Goal: Check status: Check status

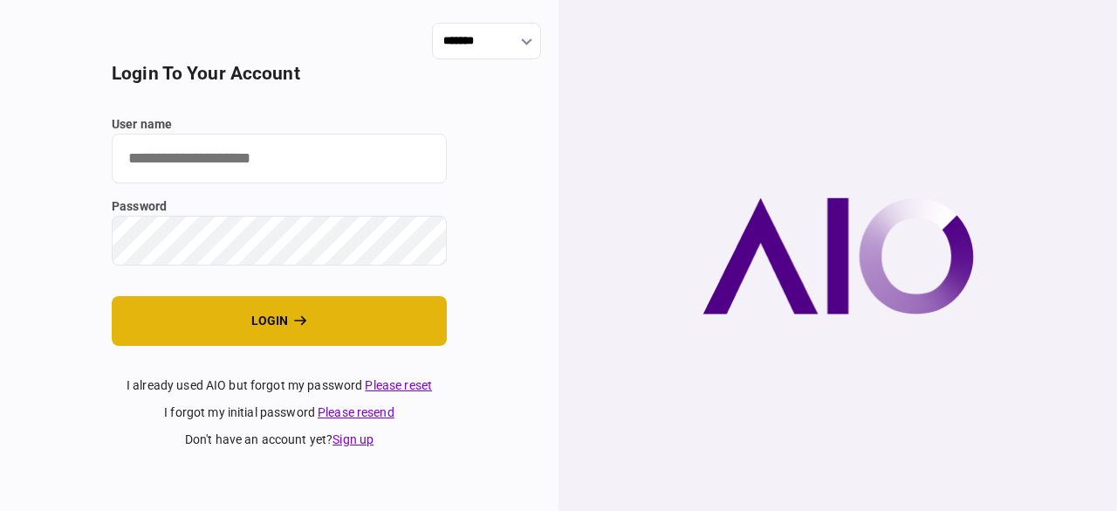
type input "**********"
click at [252, 326] on button "login" at bounding box center [279, 321] width 335 height 50
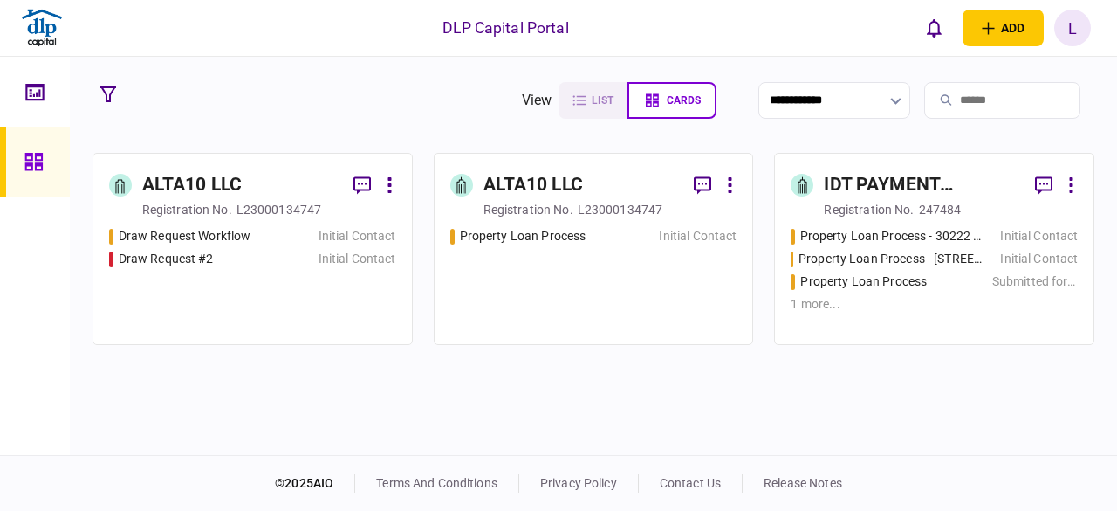
click at [194, 188] on div "ALTA10 LLC" at bounding box center [192, 185] width 100 height 28
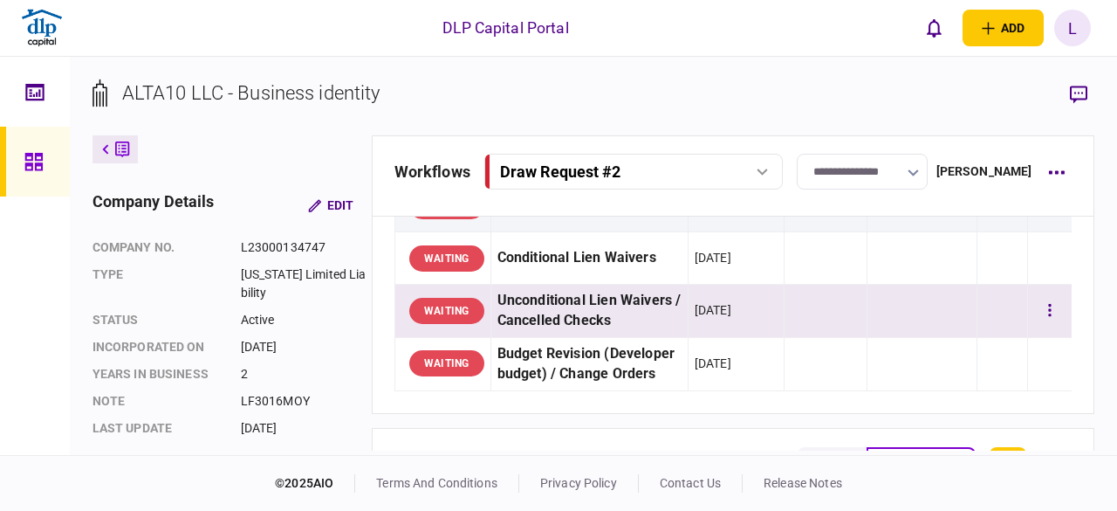
scroll to position [262, 0]
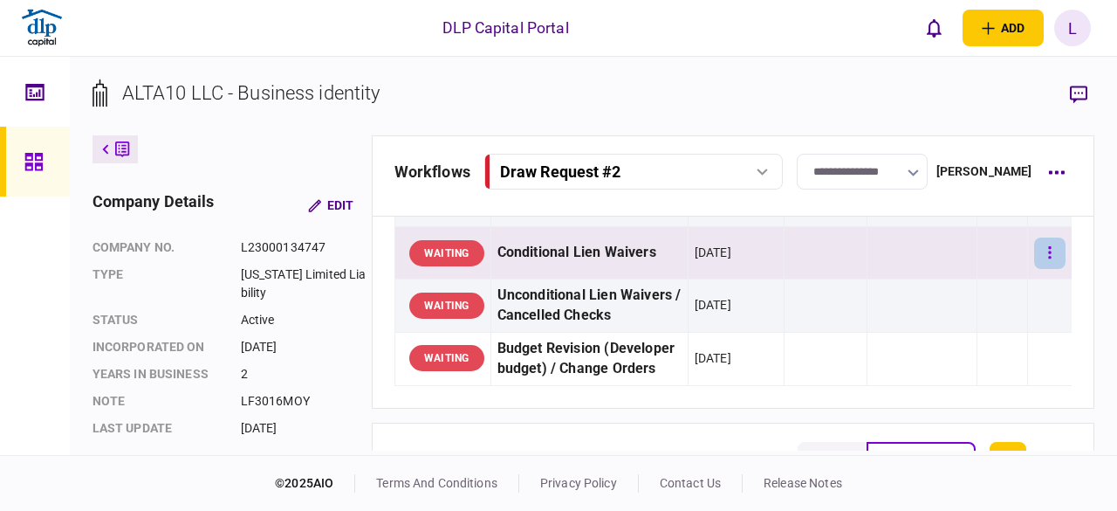
click at [1034, 249] on button "button" at bounding box center [1049, 252] width 31 height 31
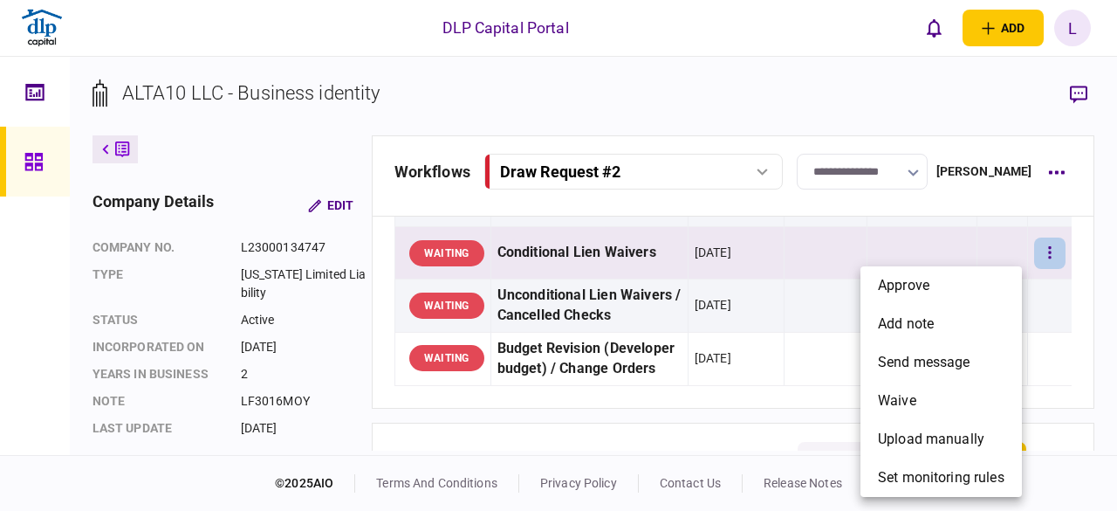
click at [1088, 285] on div at bounding box center [558, 255] width 1117 height 511
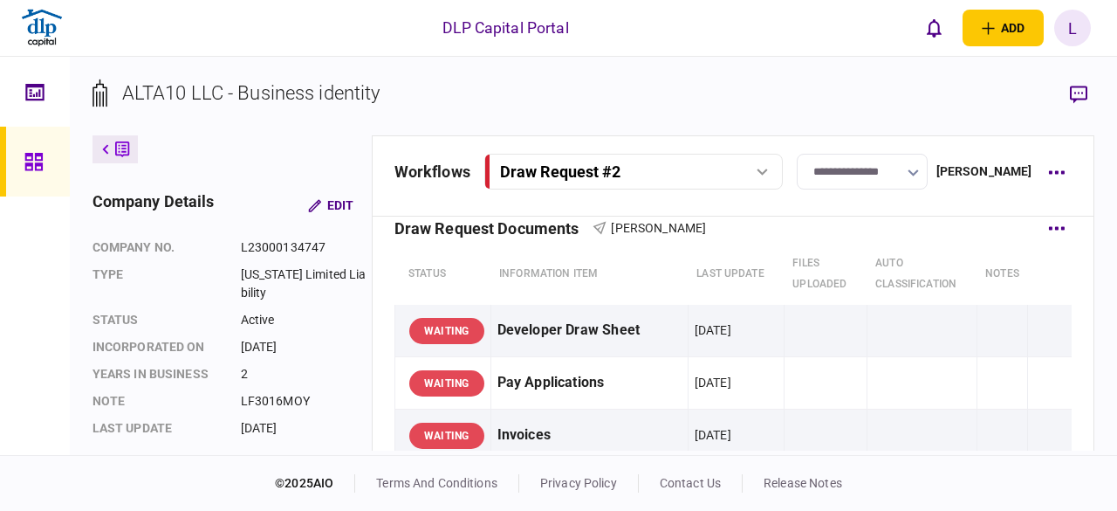
scroll to position [0, 0]
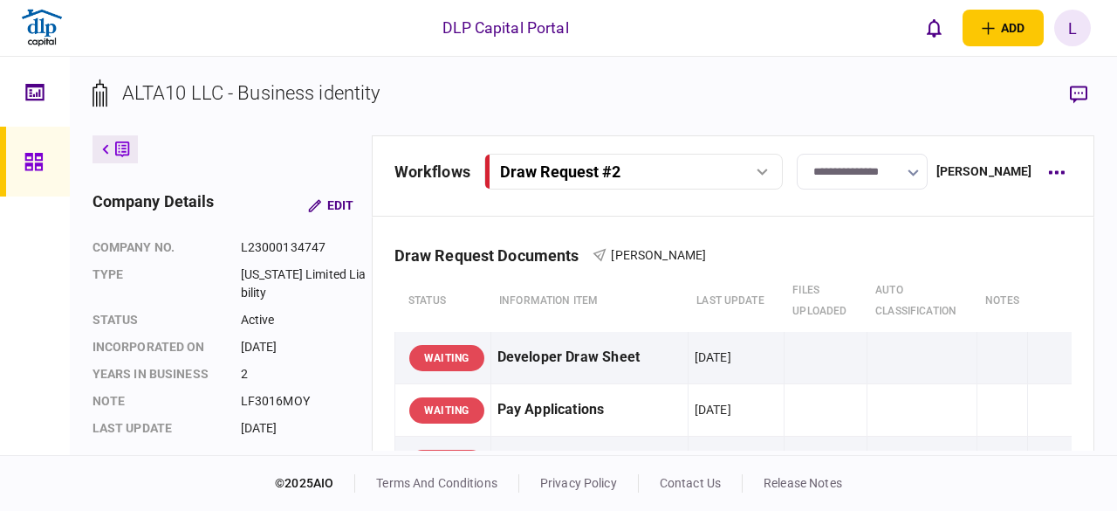
click at [685, 172] on div "Draw Request #2" at bounding box center [624, 171] width 248 height 18
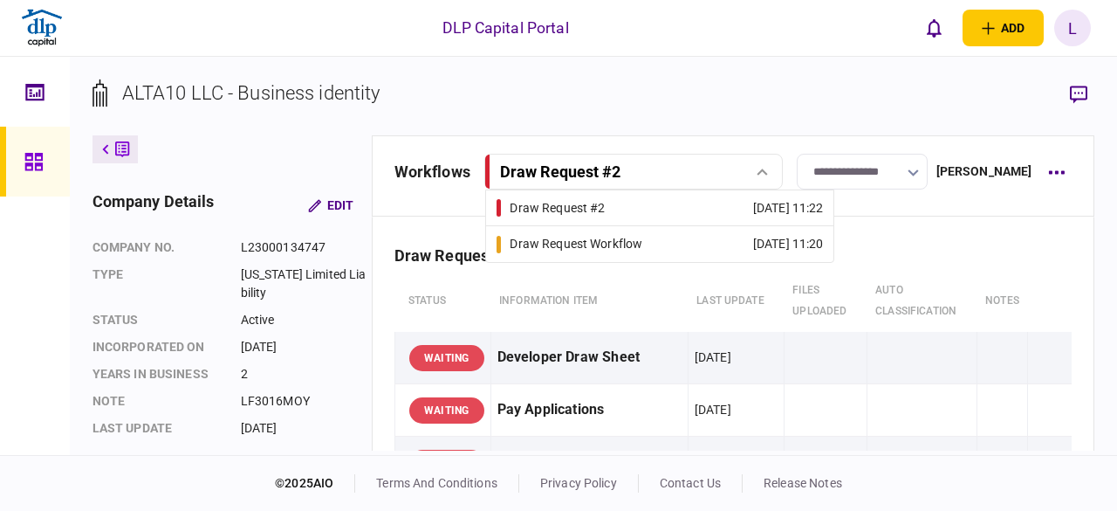
click at [694, 112] on section "ALTA10 LLC - Business identity" at bounding box center [594, 107] width 1003 height 57
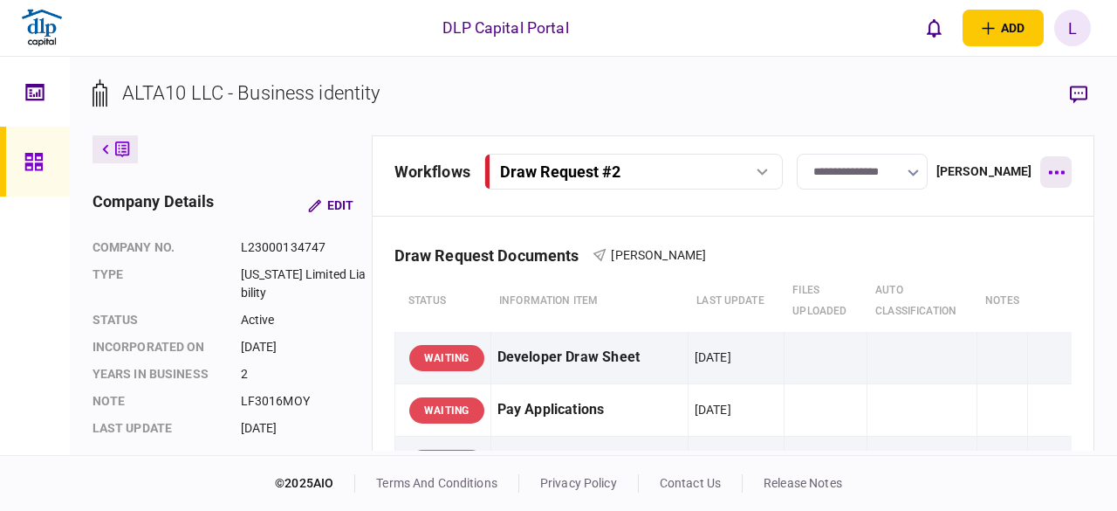
click at [1051, 173] on icon "button" at bounding box center [1057, 172] width 16 height 3
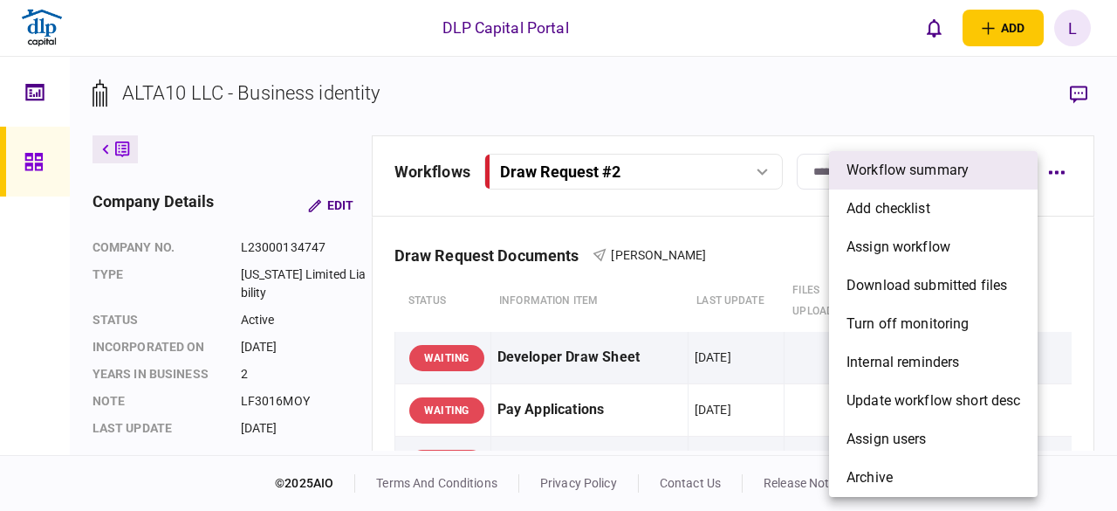
click at [894, 168] on span "Workflow summary" at bounding box center [908, 170] width 122 height 21
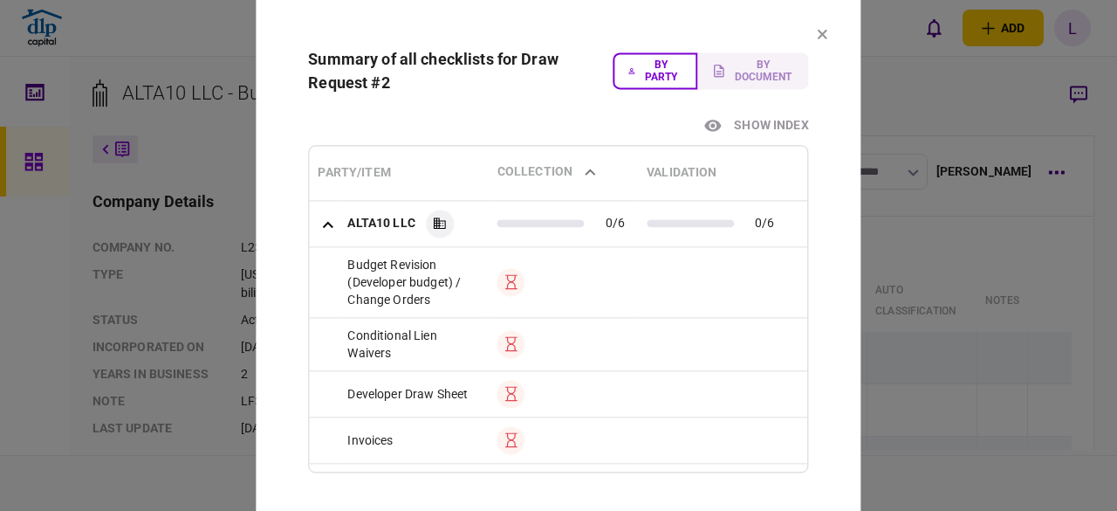
click at [823, 27] on section "Summary of all checklists for Draw Request #2 By party By document Show index P…" at bounding box center [558, 255] width 605 height 521
click at [817, 31] on section "Summary of all checklists for Draw Request #2 By party By document Show index P…" at bounding box center [558, 255] width 605 height 521
click at [823, 33] on icon at bounding box center [823, 35] width 10 height 10
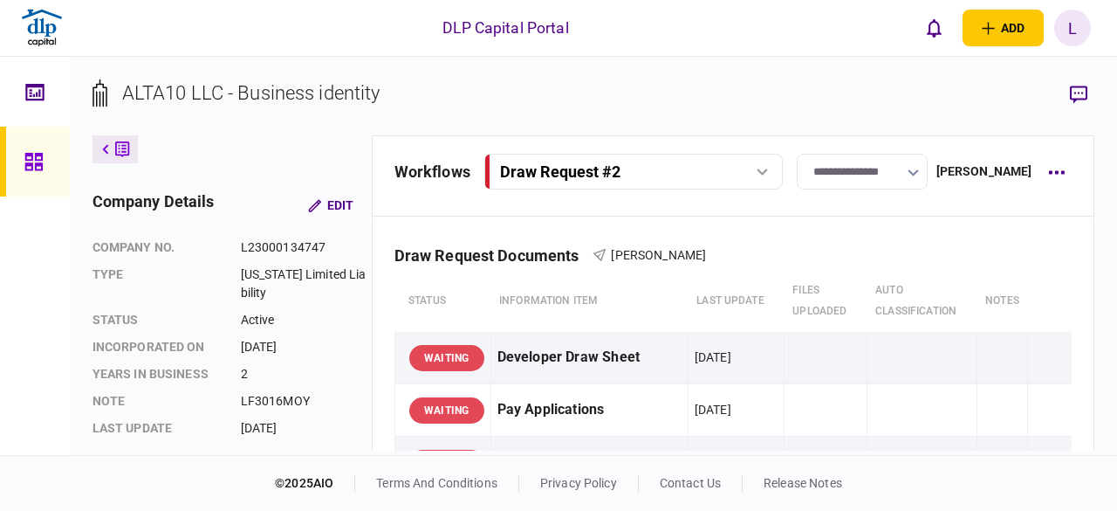
click at [105, 141] on button at bounding box center [115, 149] width 45 height 28
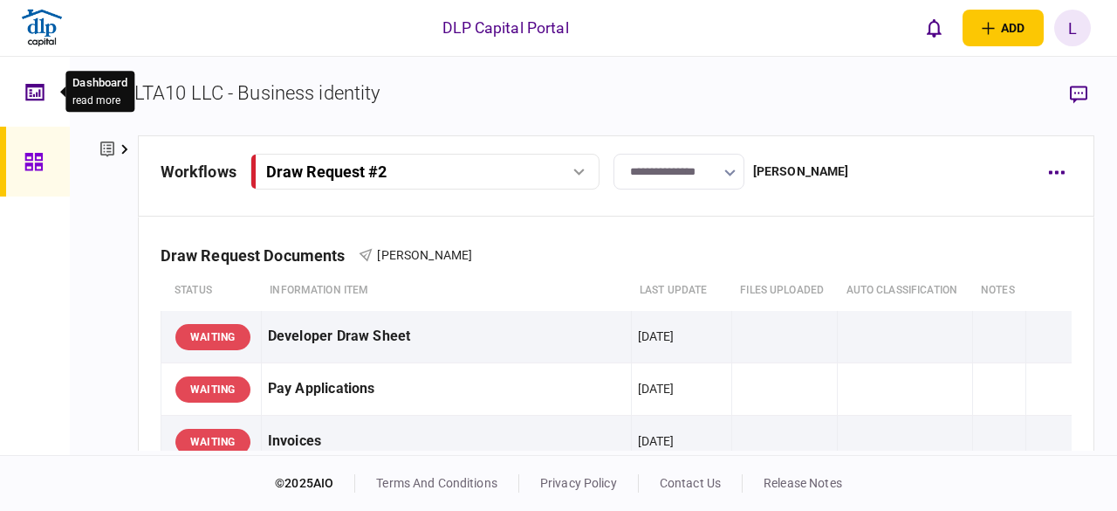
click at [35, 88] on icon at bounding box center [34, 92] width 19 height 20
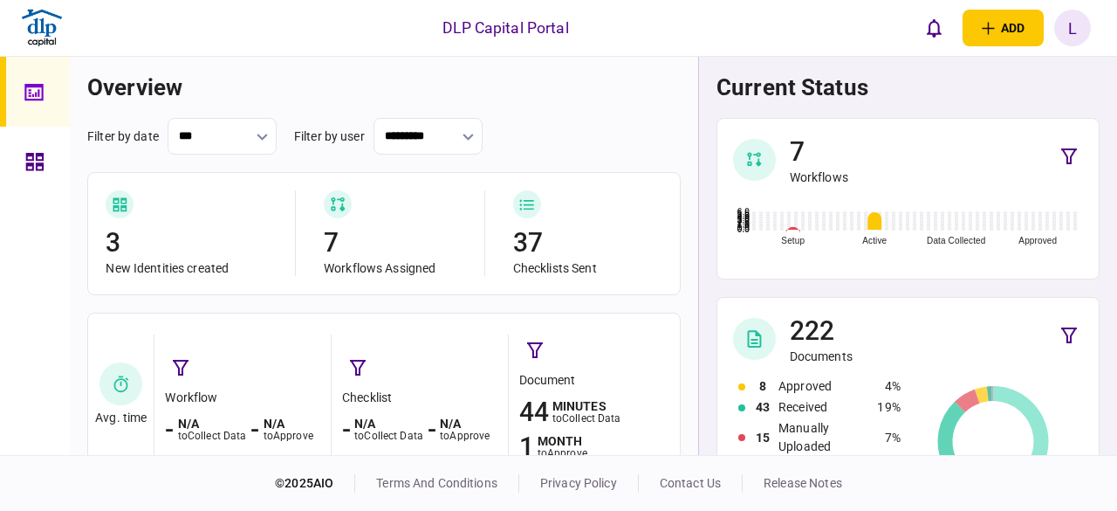
click at [523, 207] on icon at bounding box center [526, 204] width 15 height 17
click at [530, 268] on div "Checklists Sent" at bounding box center [587, 268] width 149 height 16
click at [420, 140] on input "*********" at bounding box center [428, 136] width 109 height 37
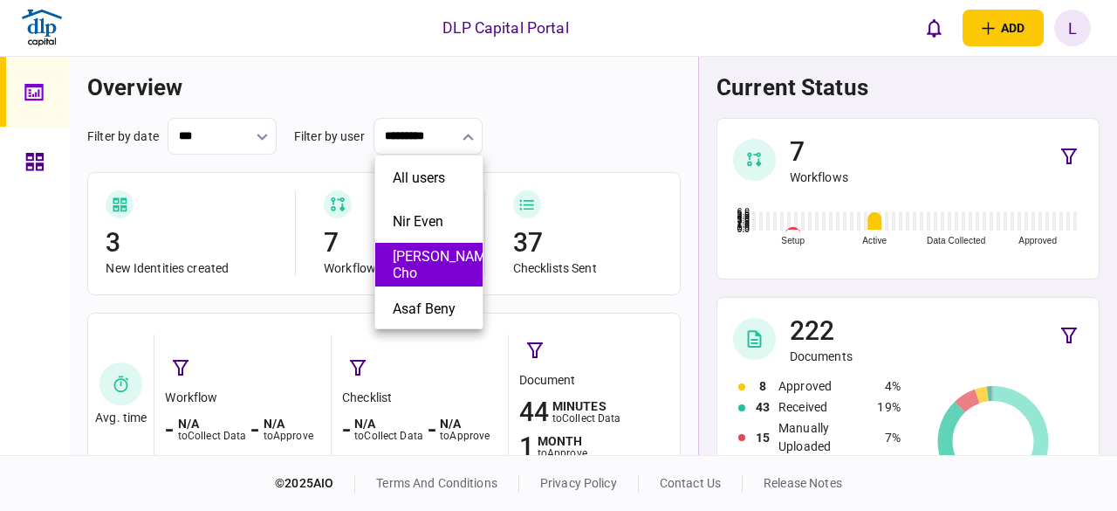
click at [438, 257] on button "Gary Cho" at bounding box center [429, 264] width 72 height 33
type input "********"
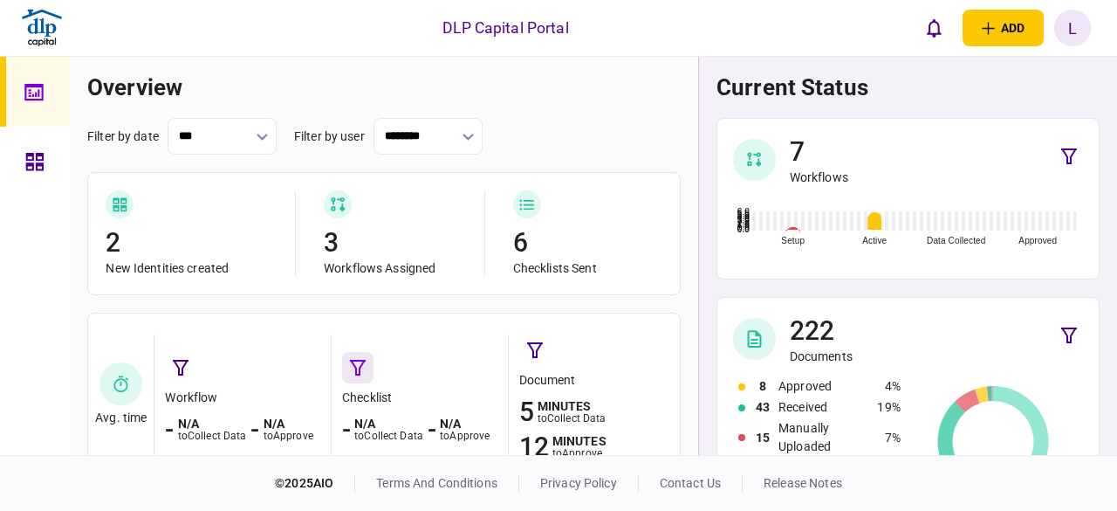
scroll to position [87, 0]
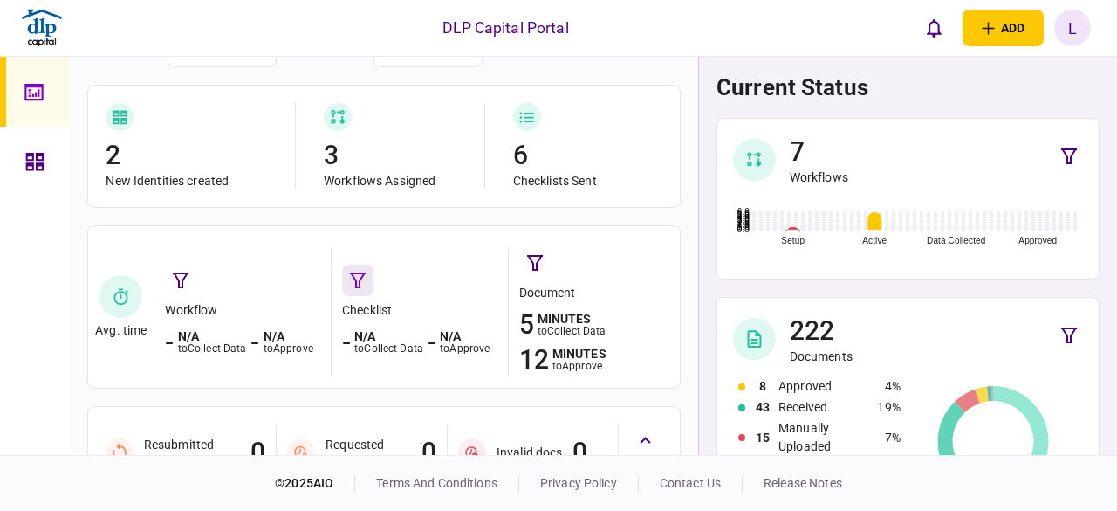
click at [356, 294] on button "button" at bounding box center [357, 279] width 31 height 31
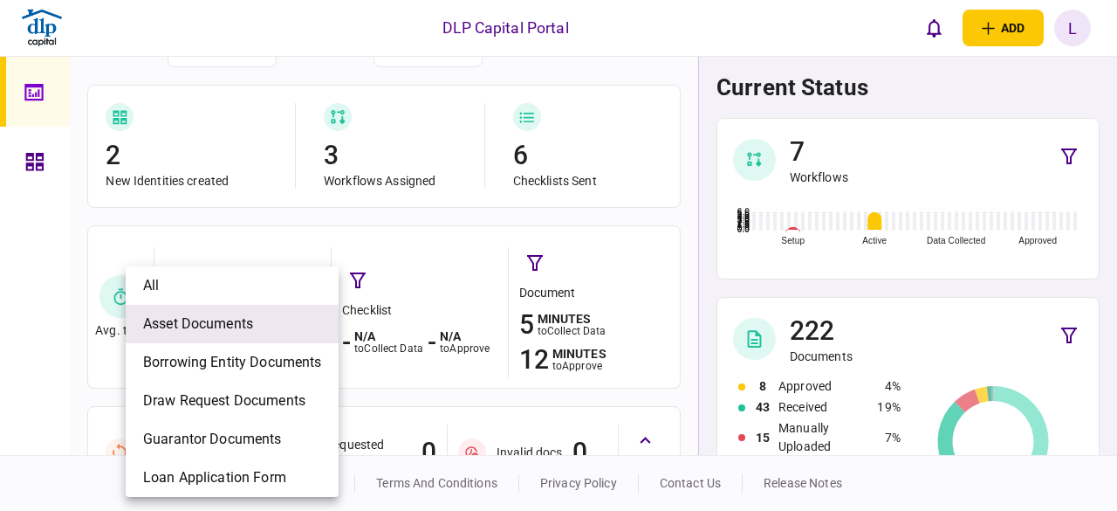
drag, startPoint x: 261, startPoint y: 357, endPoint x: 300, endPoint y: 342, distance: 42.0
click at [262, 357] on span "Borrowing Entity Documents" at bounding box center [232, 362] width 178 height 21
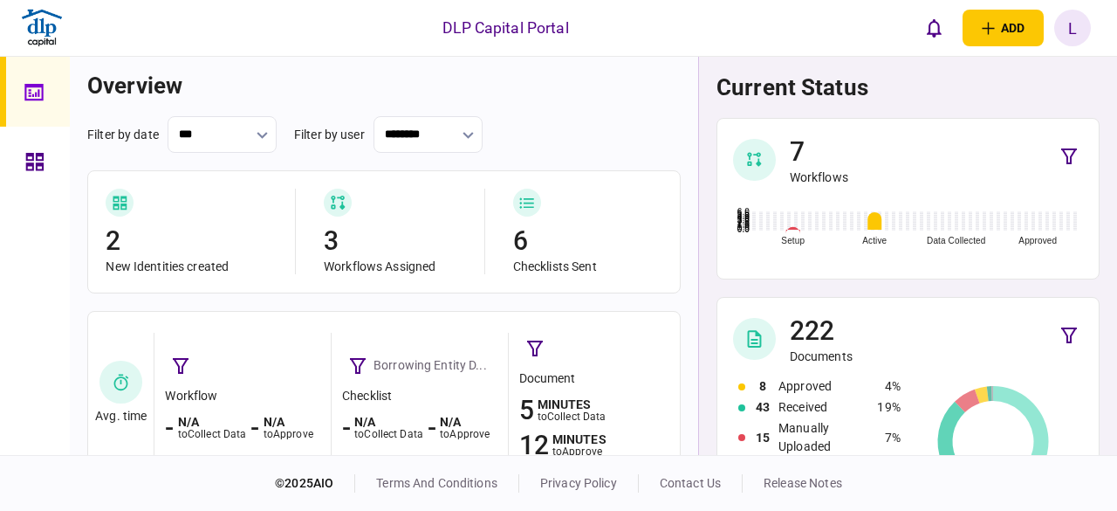
scroll to position [0, 0]
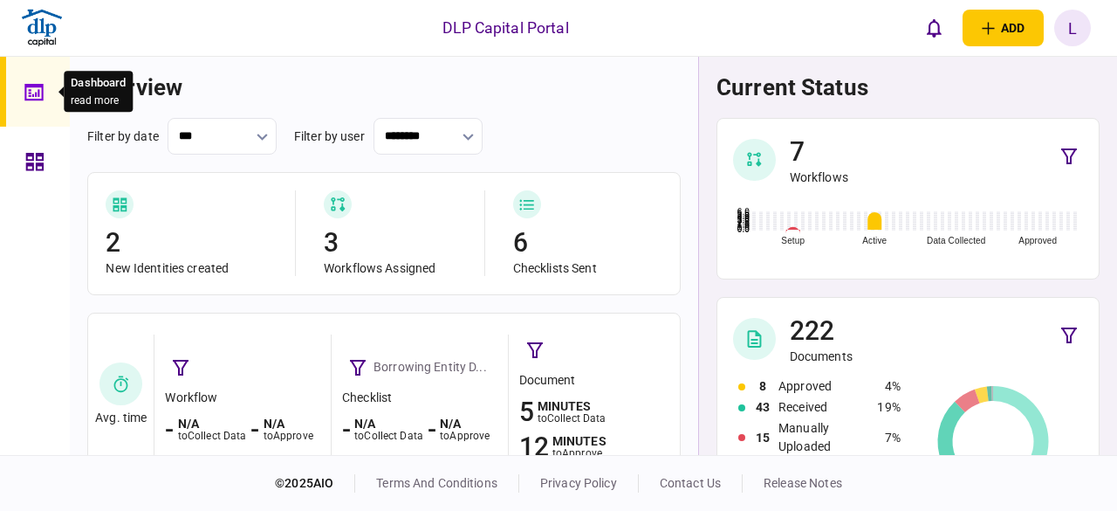
click at [45, 89] on div at bounding box center [38, 92] width 28 height 70
